Goal: Transaction & Acquisition: Download file/media

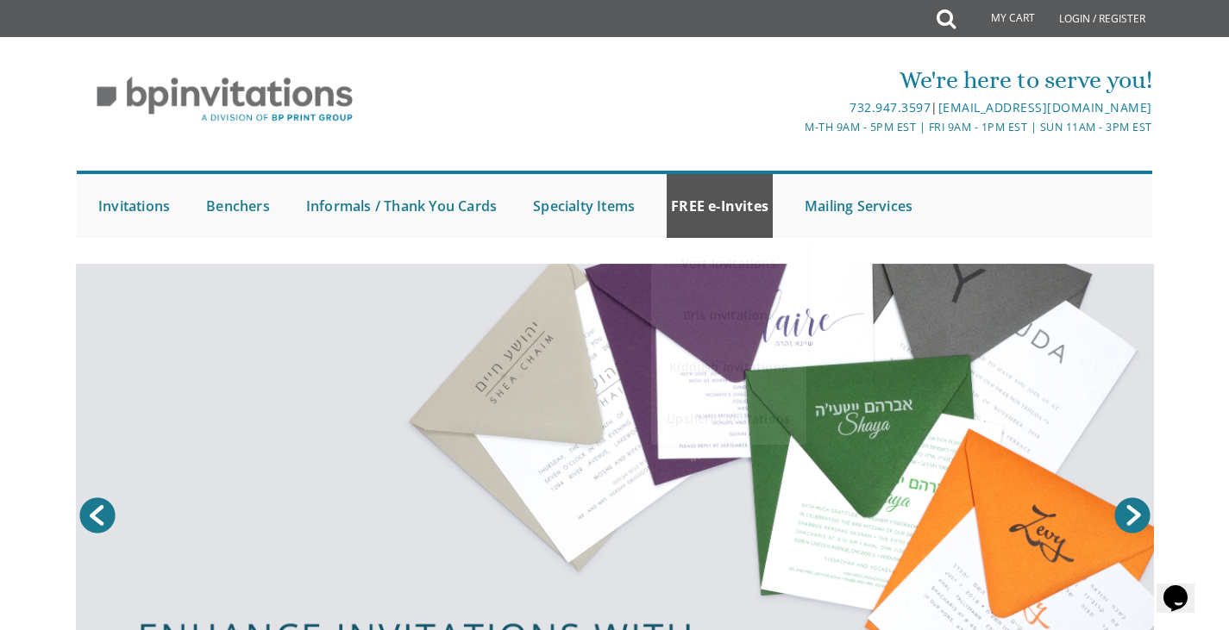
click at [723, 197] on link "FREE e-Invites" at bounding box center [720, 206] width 106 height 64
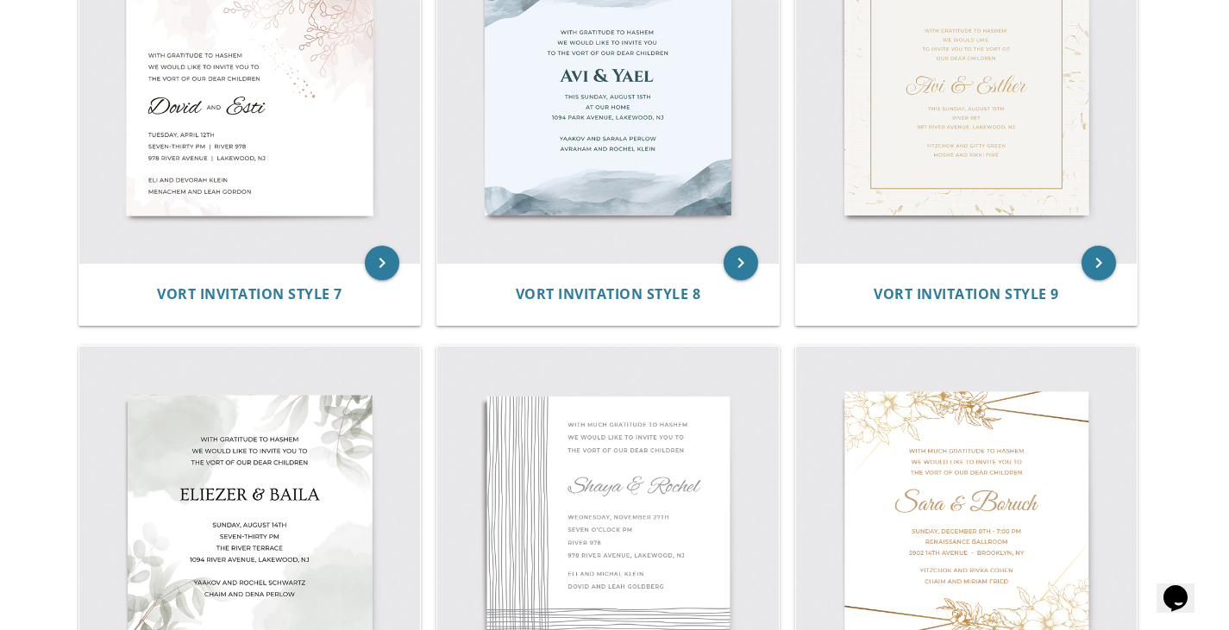
scroll to position [1215, 0]
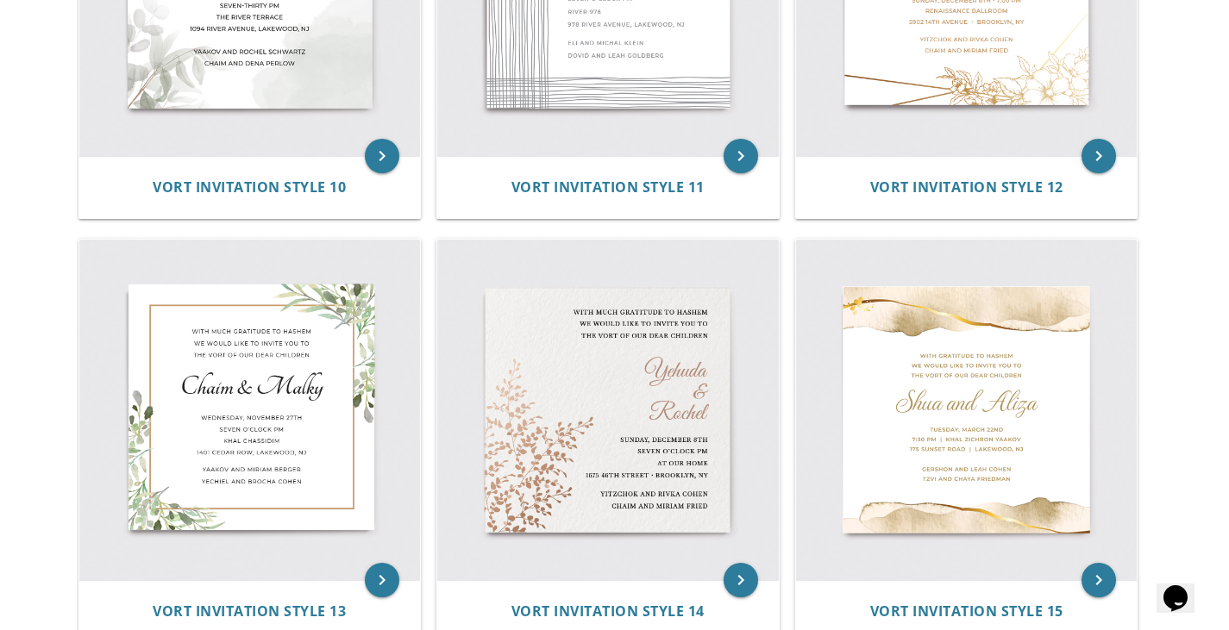
scroll to position [1864, 0]
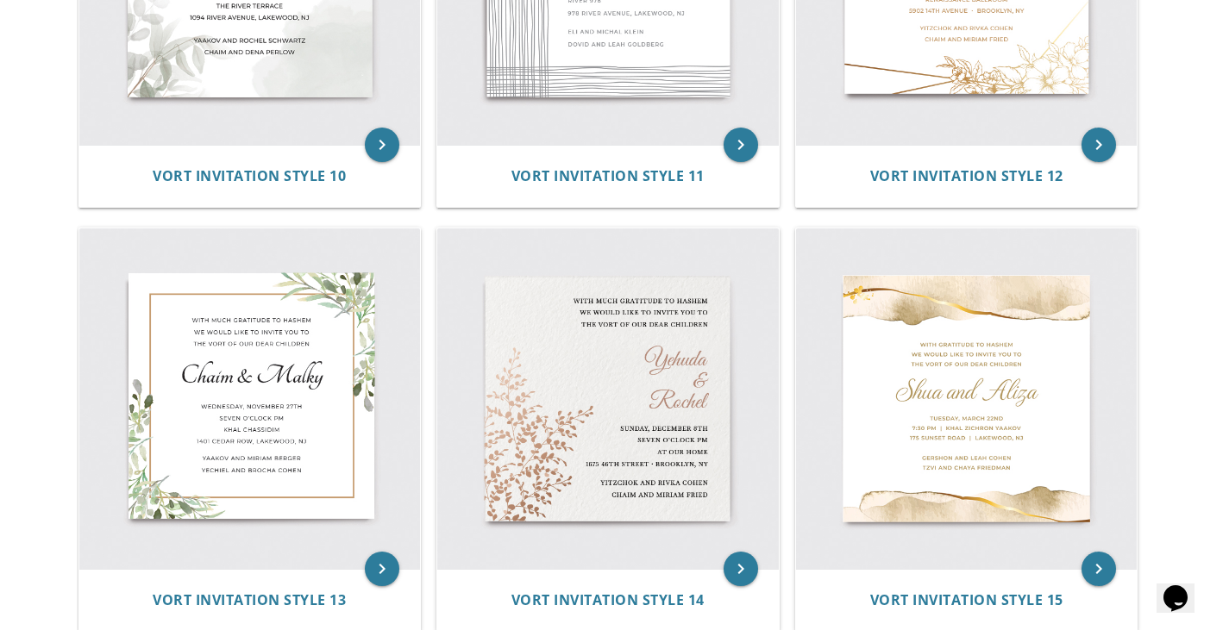
drag, startPoint x: 1228, startPoint y: 210, endPoint x: 1219, endPoint y: 335, distance: 125.3
click at [1219, 335] on body "My Cart Total: View Cart Item(s) Submit My Cart Total: View Cart Item(s) Login …" at bounding box center [614, 203] width 1229 height 4135
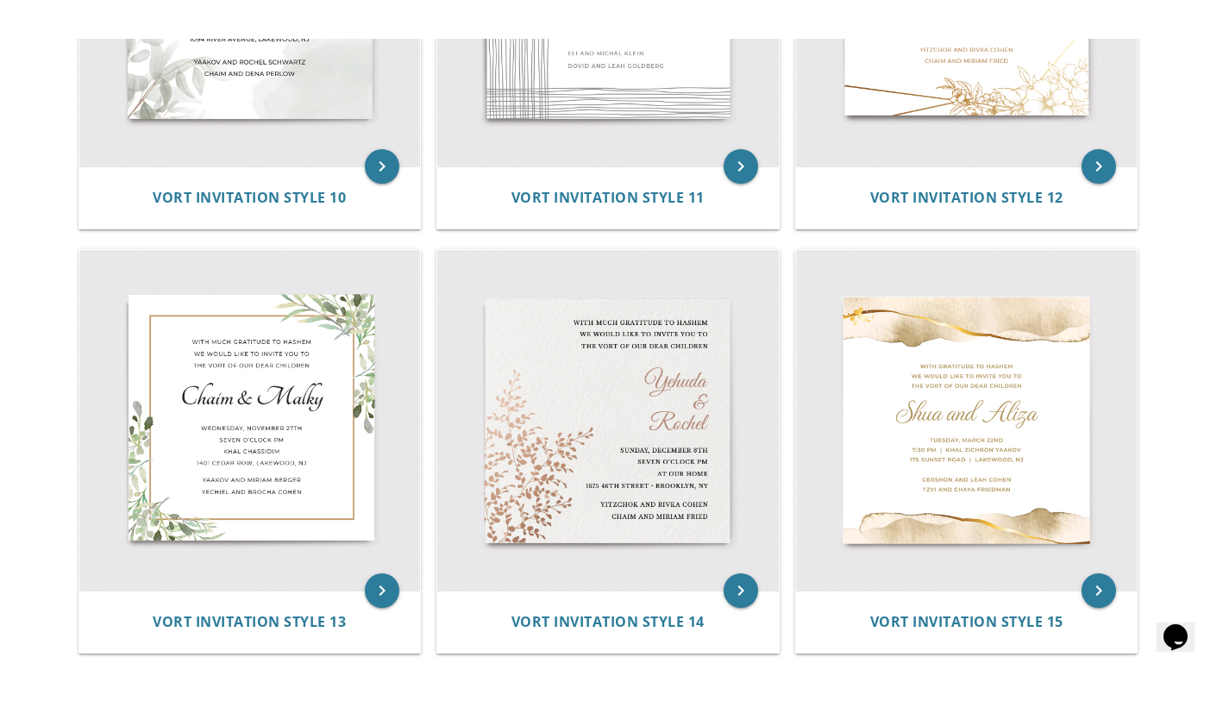
scroll to position [1875, 0]
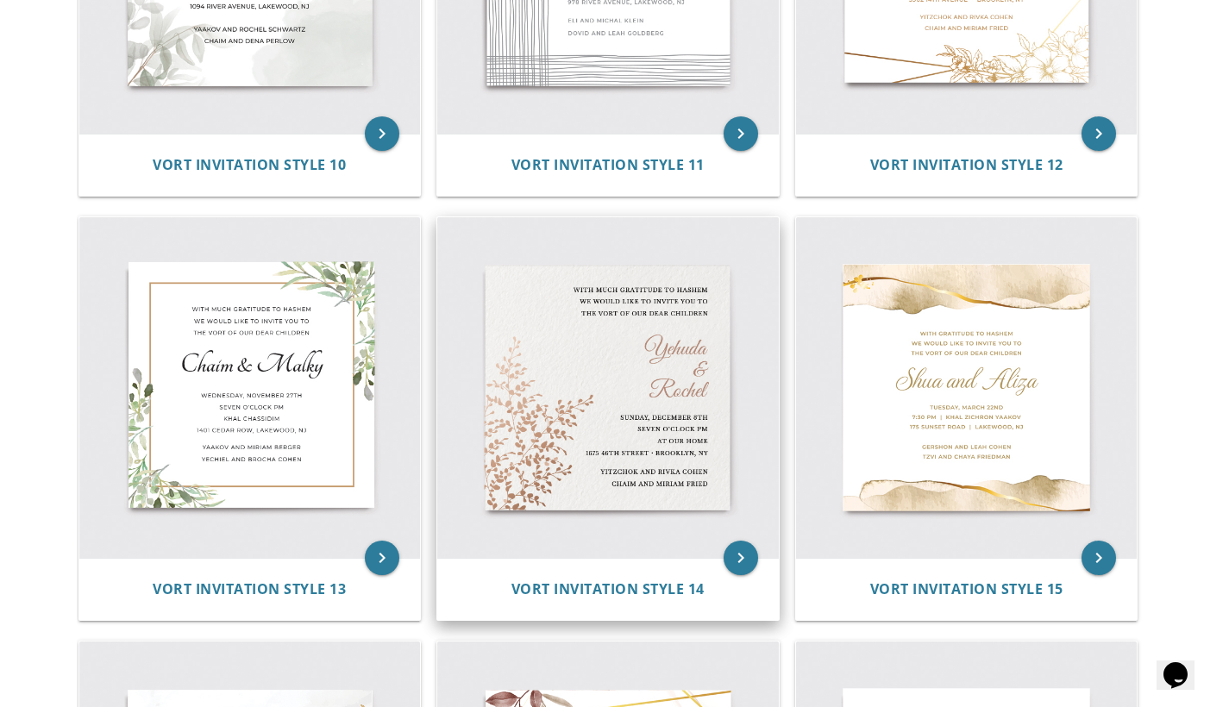
click at [567, 482] on img at bounding box center [607, 387] width 341 height 341
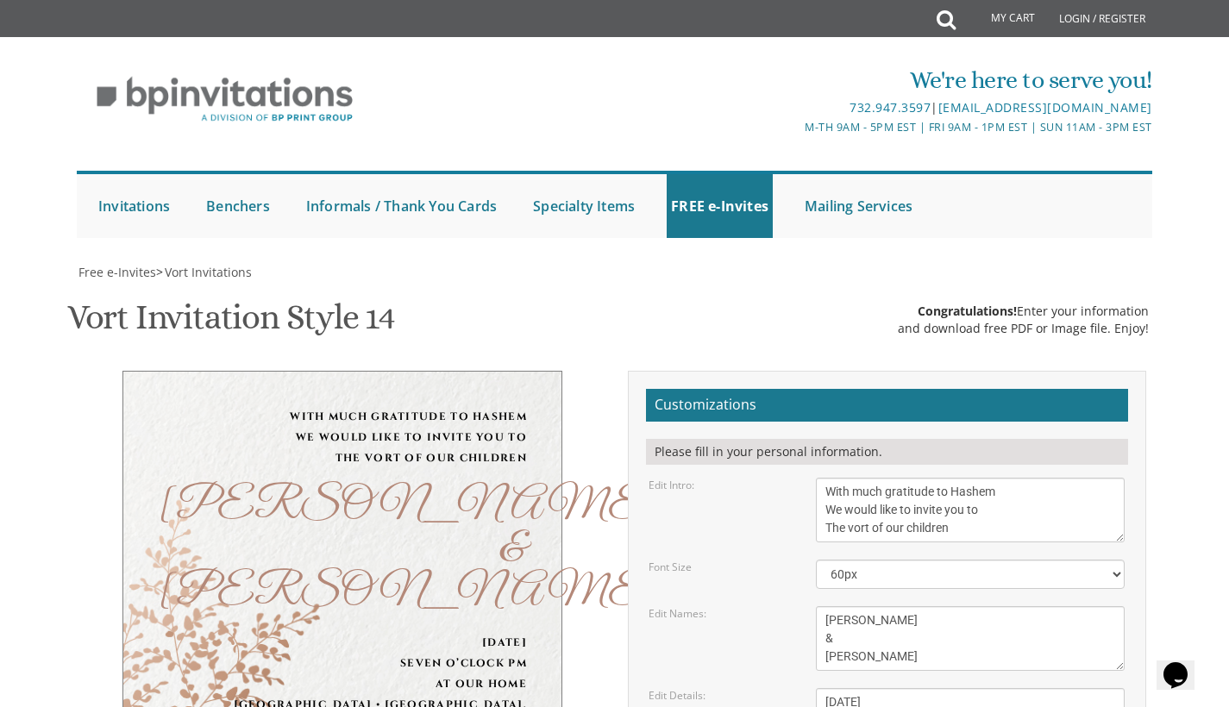
scroll to position [203, 0]
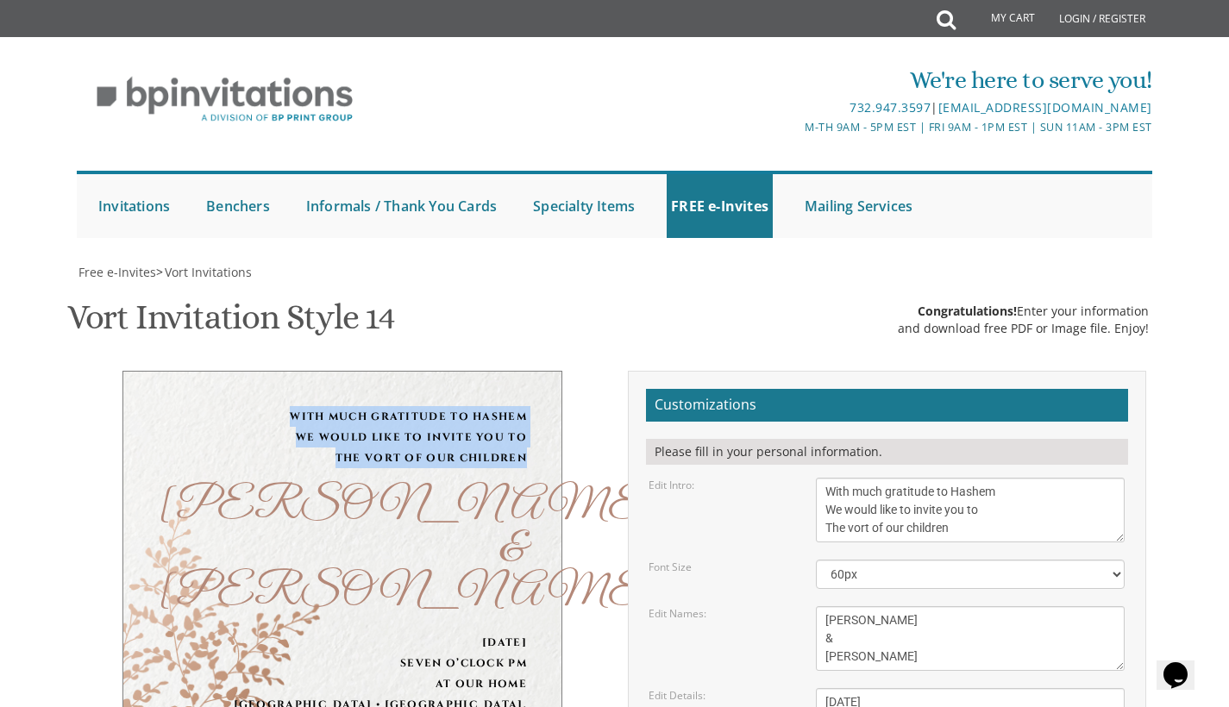
drag, startPoint x: 527, startPoint y: 251, endPoint x: 288, endPoint y: 207, distance: 242.9
click at [288, 371] on div "With much gratitude to Hashem We would like to invite you to The vort of our ch…" at bounding box center [342, 600] width 440 height 459
